Goal: Check status: Check status

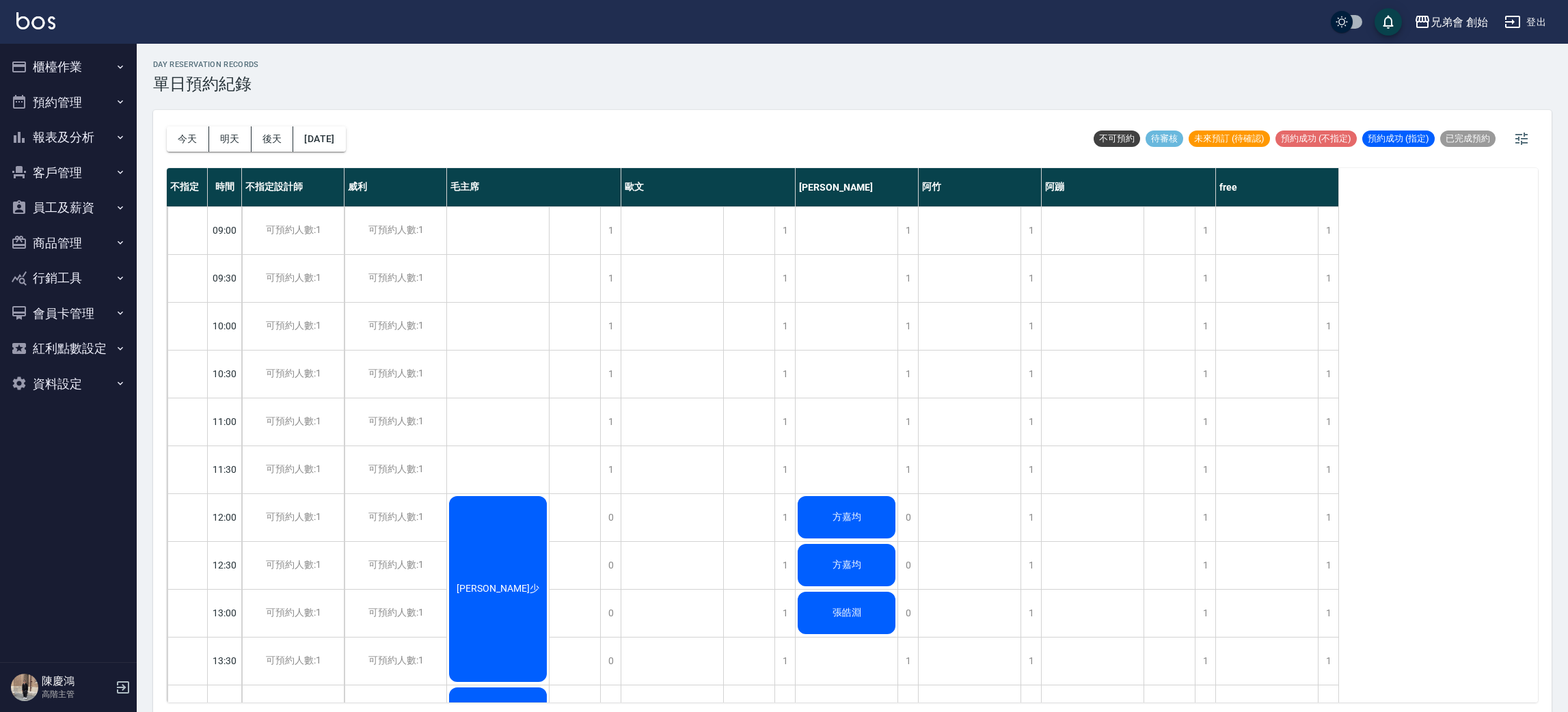
scroll to position [3, 0]
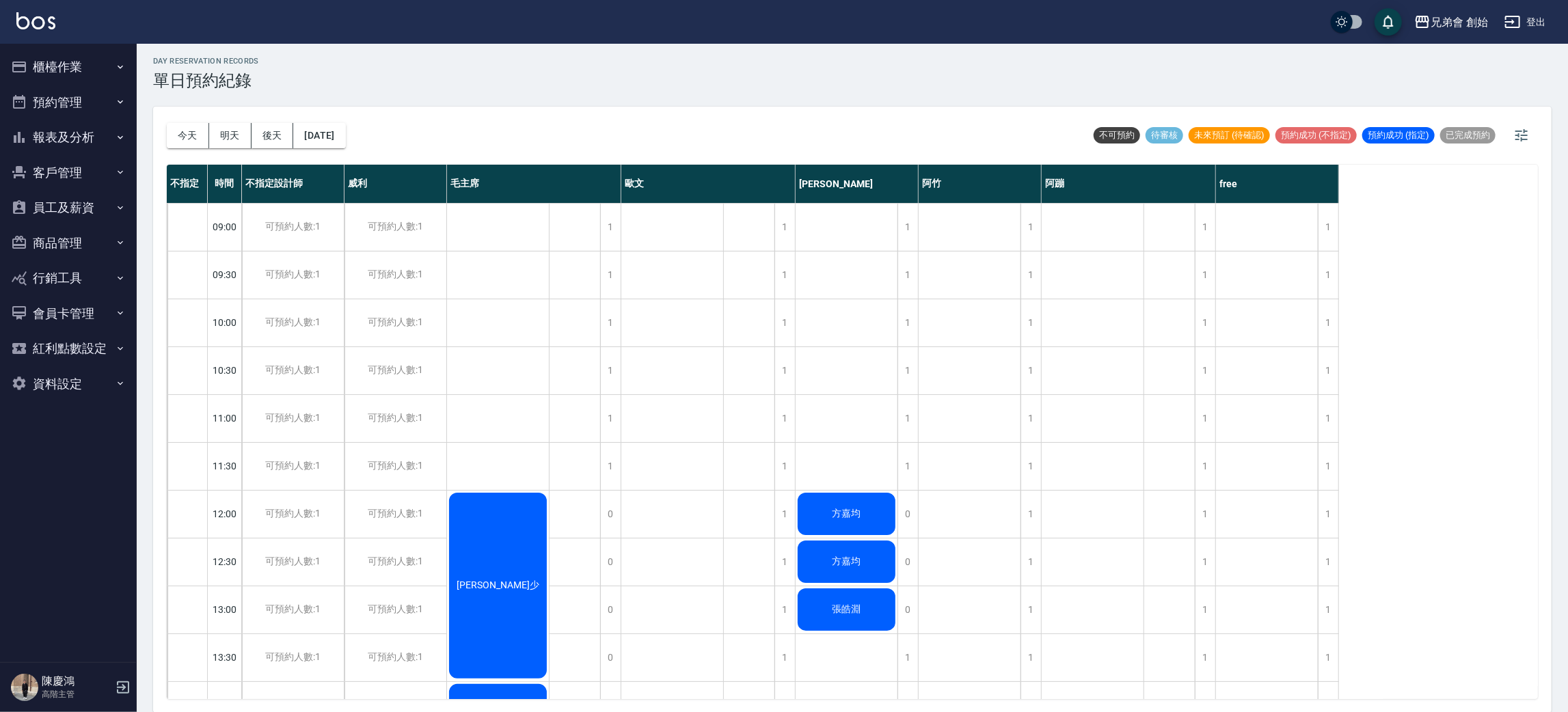
drag, startPoint x: 175, startPoint y: 145, endPoint x: 122, endPoint y: 16, distance: 139.5
click at [175, 144] on button "今天" at bounding box center [188, 136] width 42 height 25
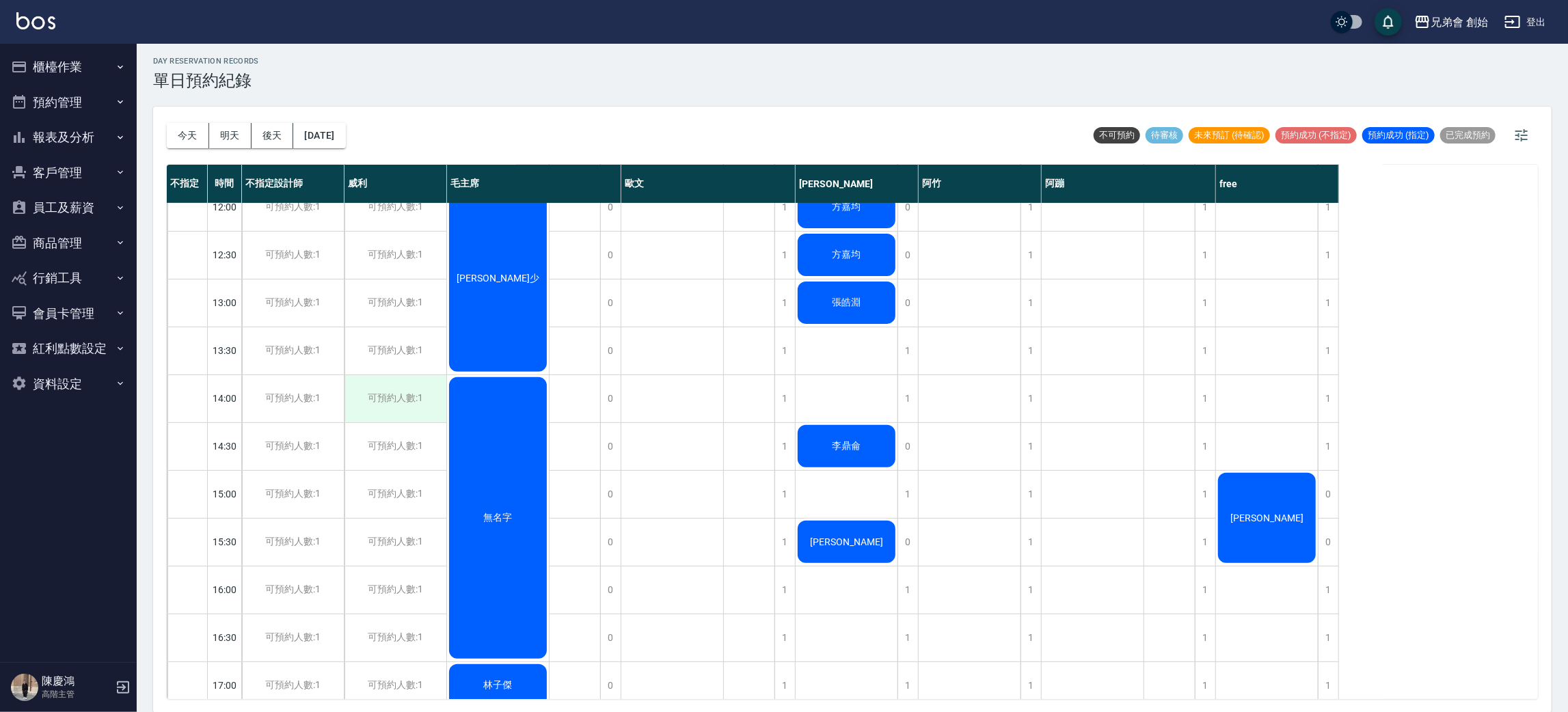
scroll to position [410, 0]
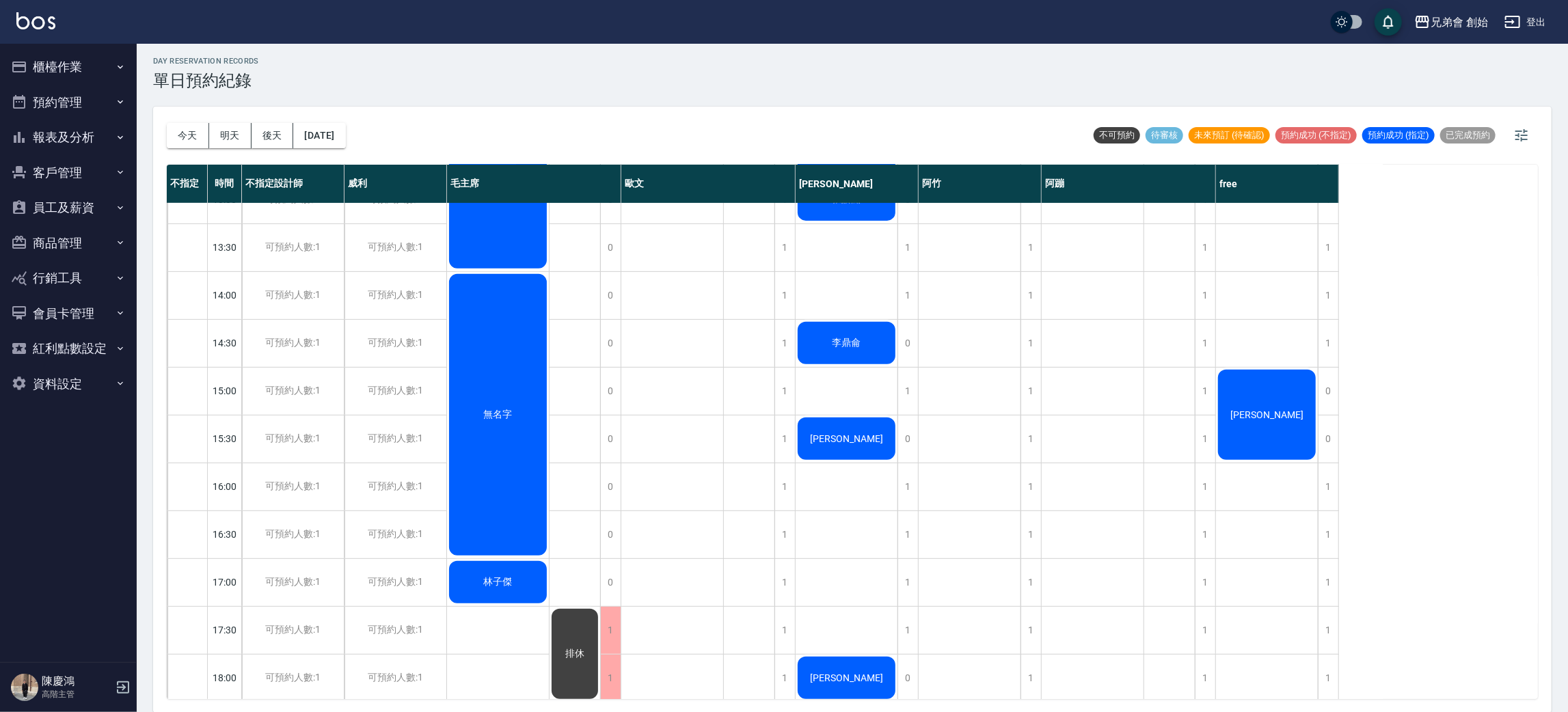
click at [1276, 420] on span "[PERSON_NAME]" at bounding box center [1267, 415] width 79 height 11
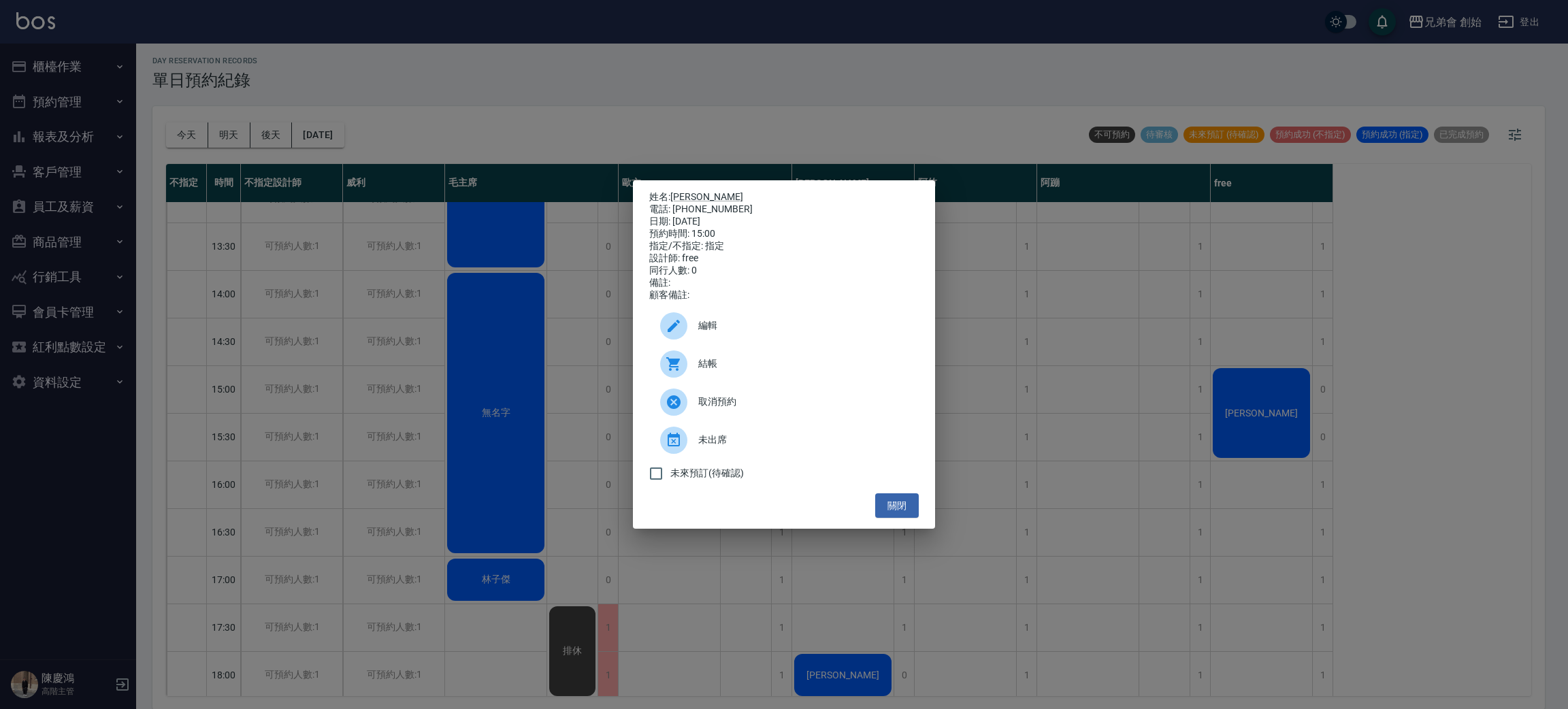
click at [1271, 418] on div "姓名: [PERSON_NAME] 電話: [PHONE_NUMBER] 日期: [DATE] 預約時間: 15:00 指定/不指定: 指定 設計師: fre…" at bounding box center [784, 354] width 1568 height 709
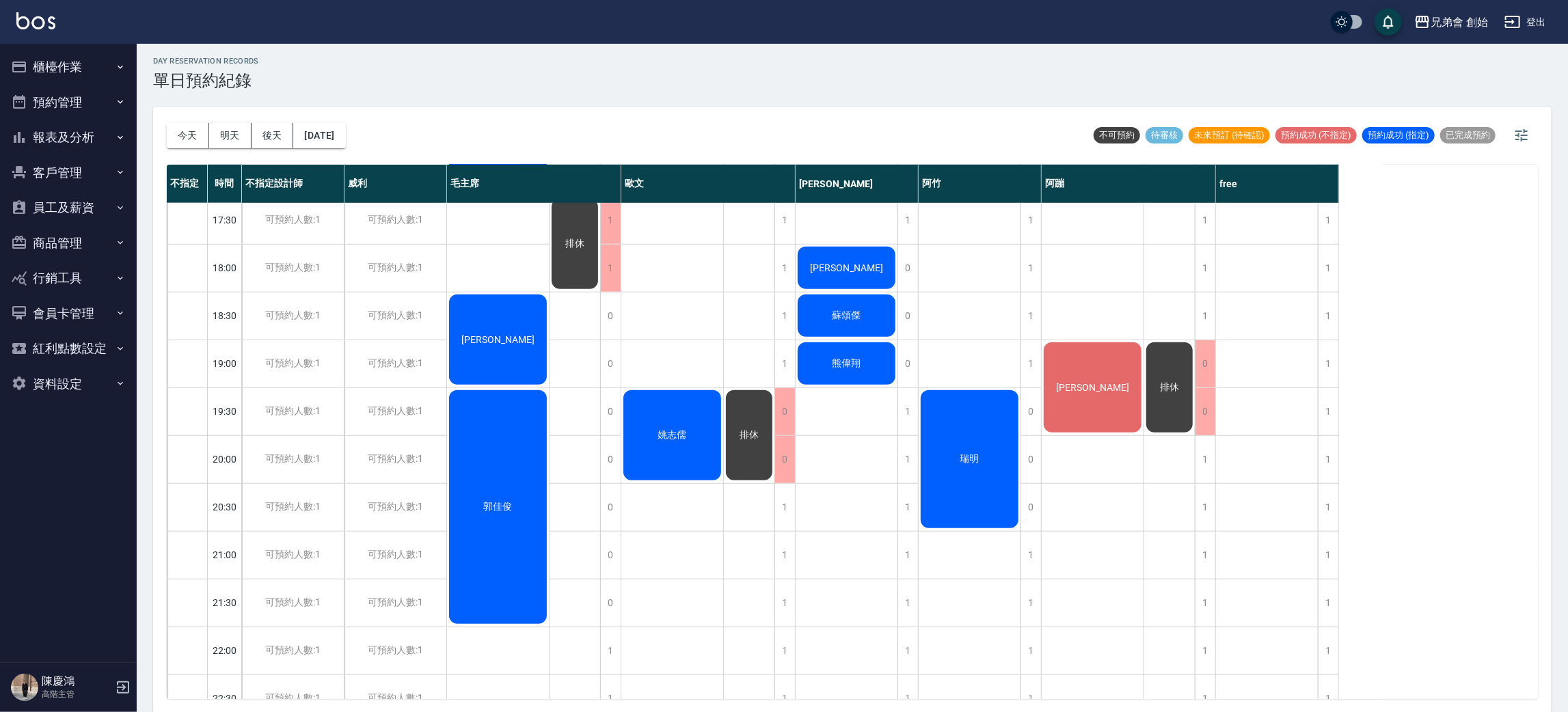
scroll to position [511, 0]
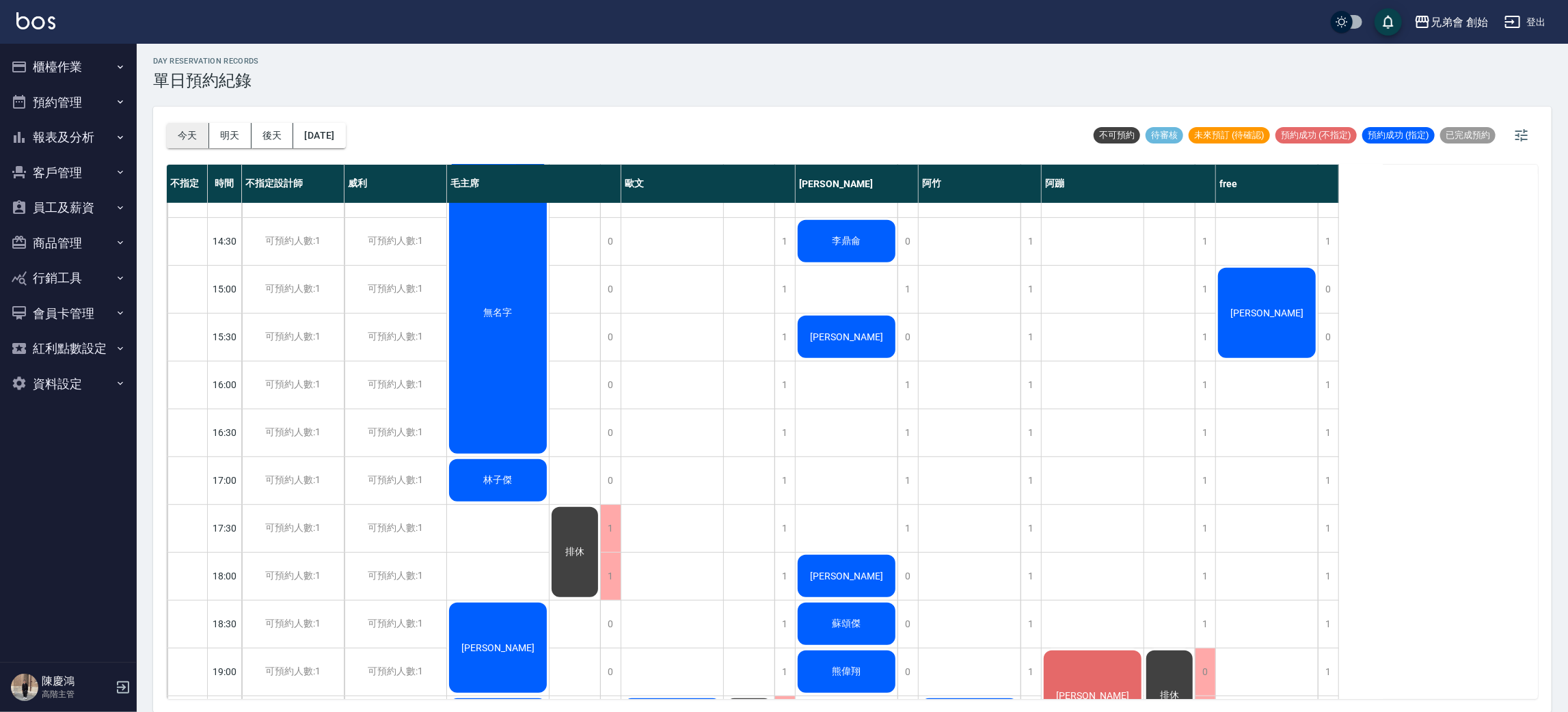
click at [199, 138] on button "今天" at bounding box center [188, 136] width 42 height 25
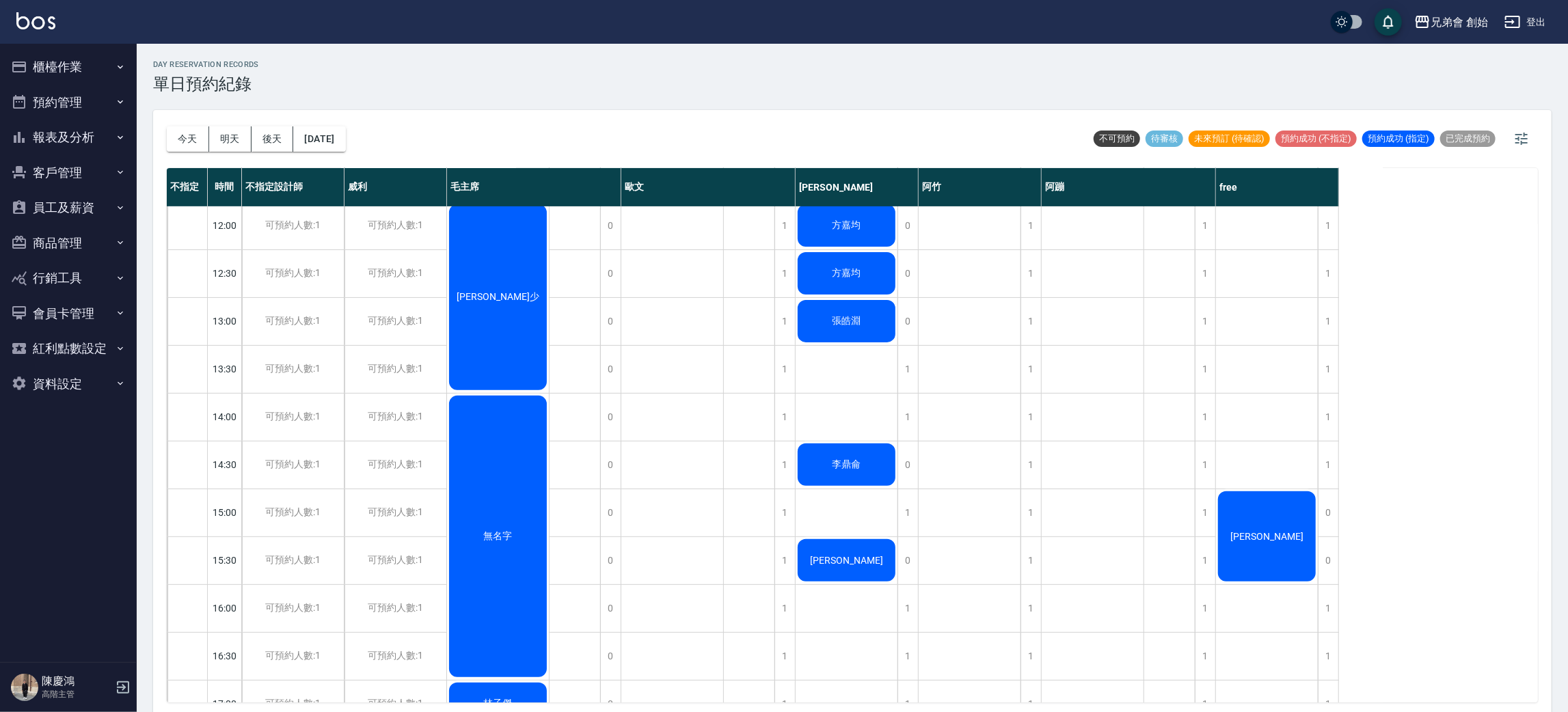
scroll to position [394, 0]
